Goal: Task Accomplishment & Management: Manage account settings

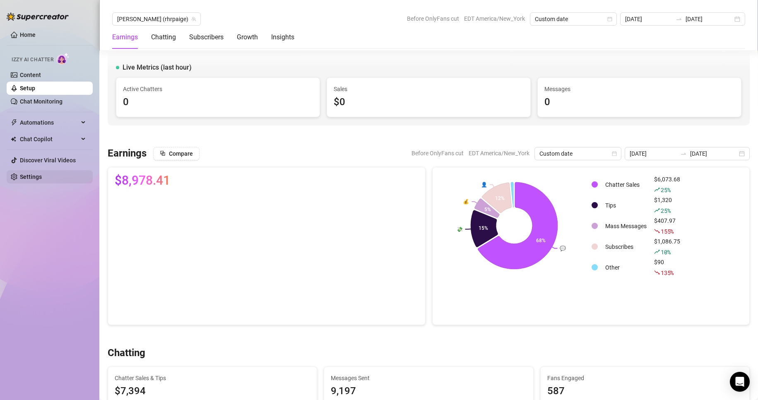
scroll to position [299, 0]
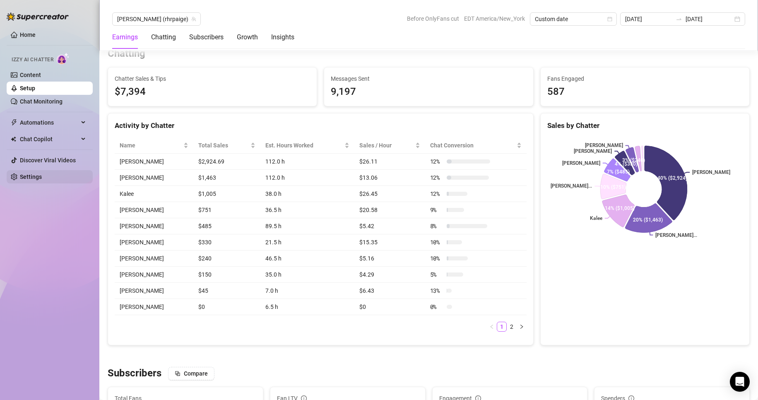
click at [42, 180] on link "Settings" at bounding box center [31, 176] width 22 height 7
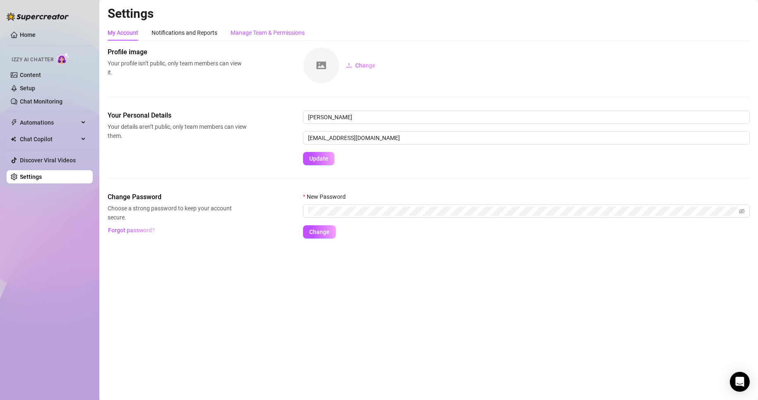
click at [282, 31] on div "Manage Team & Permissions" at bounding box center [268, 32] width 74 height 9
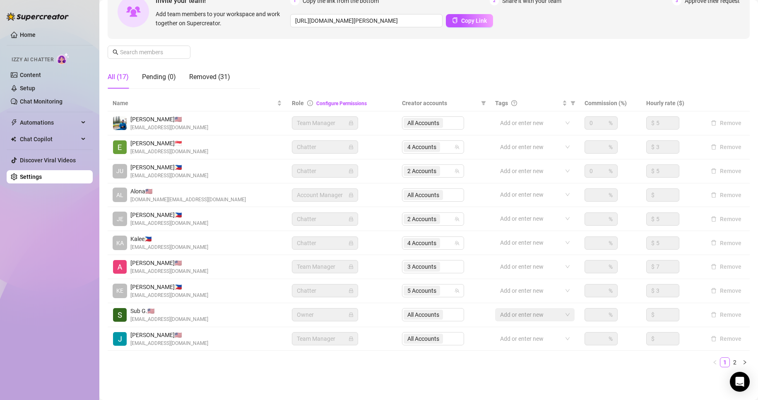
scroll to position [99, 0]
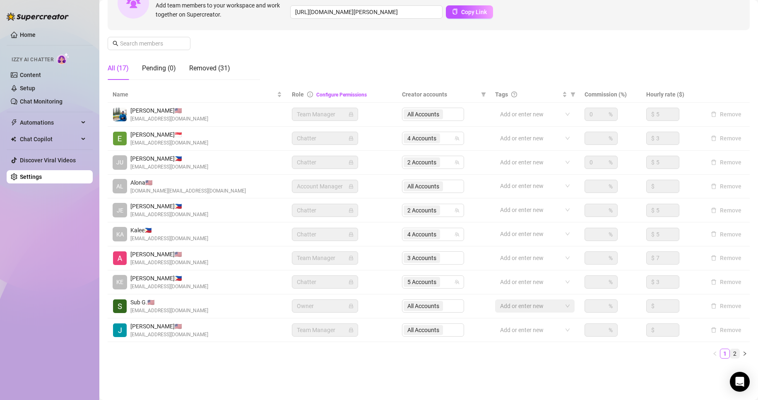
click at [730, 353] on link "2" at bounding box center [734, 353] width 9 height 9
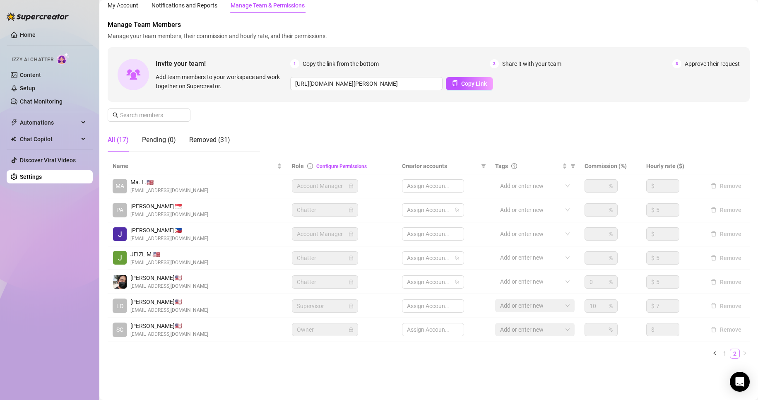
scroll to position [27, 0]
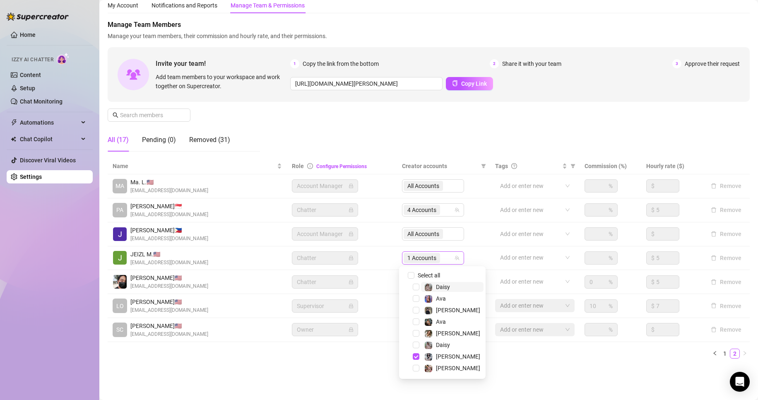
click at [409, 257] on span "1 Accounts" at bounding box center [421, 257] width 29 height 9
click at [416, 335] on span "Select tree node" at bounding box center [416, 333] width 7 height 7
click at [416, 345] on span "Select tree node" at bounding box center [416, 344] width 7 height 7
click at [416, 288] on span "Select tree node" at bounding box center [416, 287] width 7 height 7
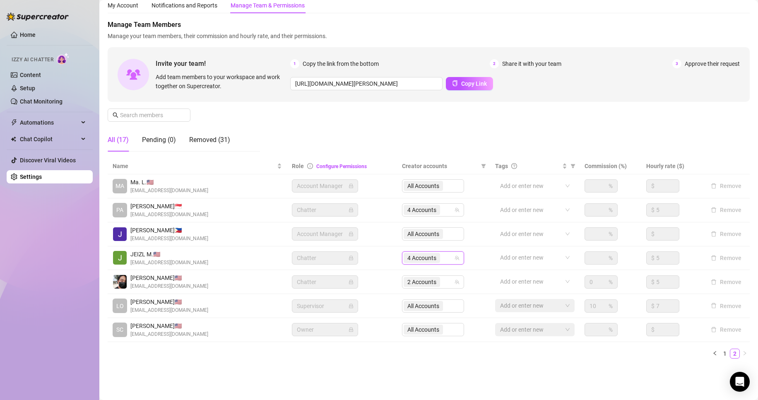
click at [354, 380] on main "Settings My Account Notifications and Reports Manage Team & Permissions Profile…" at bounding box center [428, 186] width 659 height 427
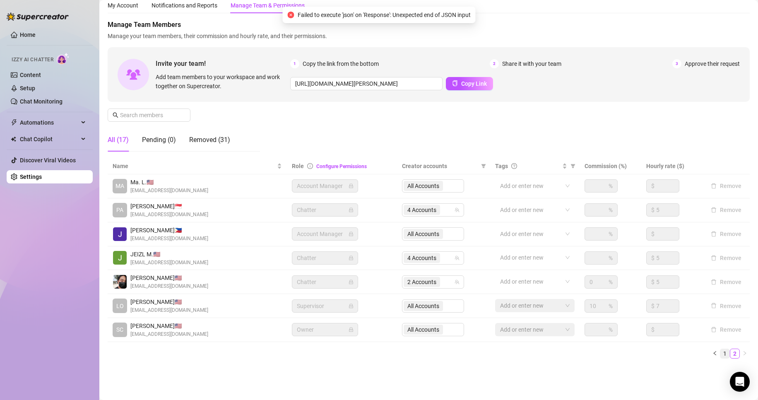
click at [720, 358] on link "1" at bounding box center [724, 353] width 9 height 9
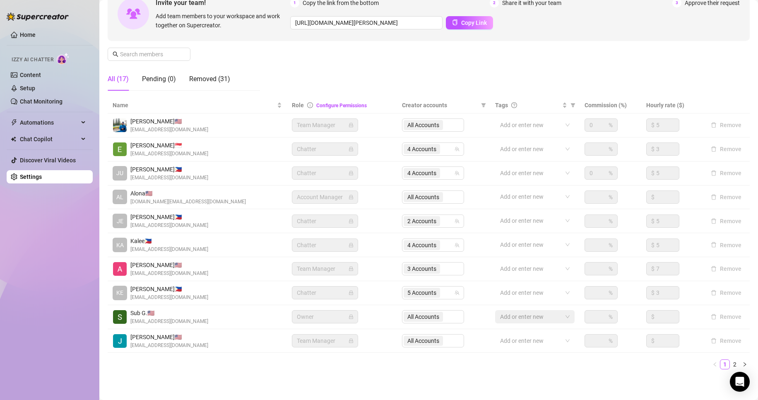
scroll to position [89, 0]
click at [416, 222] on span "2 Accounts" at bounding box center [421, 220] width 29 height 9
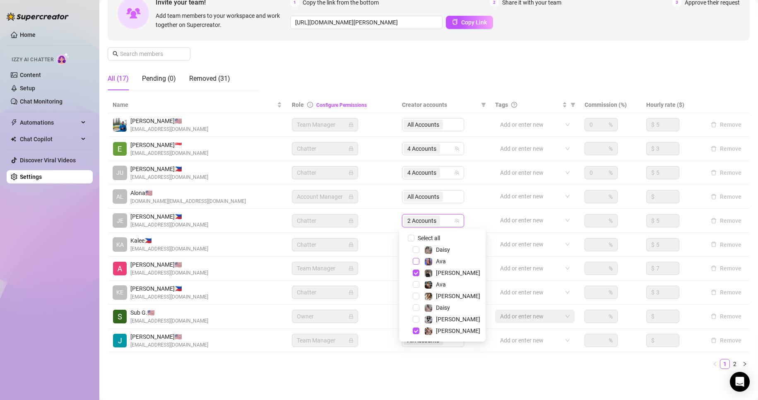
click at [417, 263] on span "Select tree node" at bounding box center [416, 261] width 7 height 7
click at [413, 285] on span "Select tree node" at bounding box center [416, 284] width 7 height 7
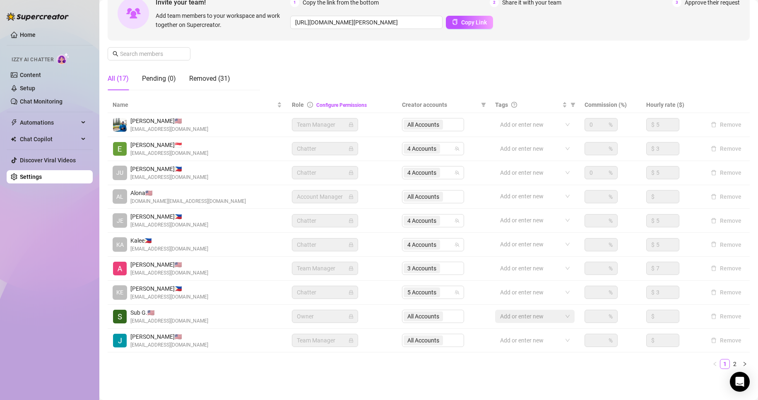
click at [412, 368] on ul "1 2" at bounding box center [429, 364] width 642 height 10
